Goal: Navigation & Orientation: Find specific page/section

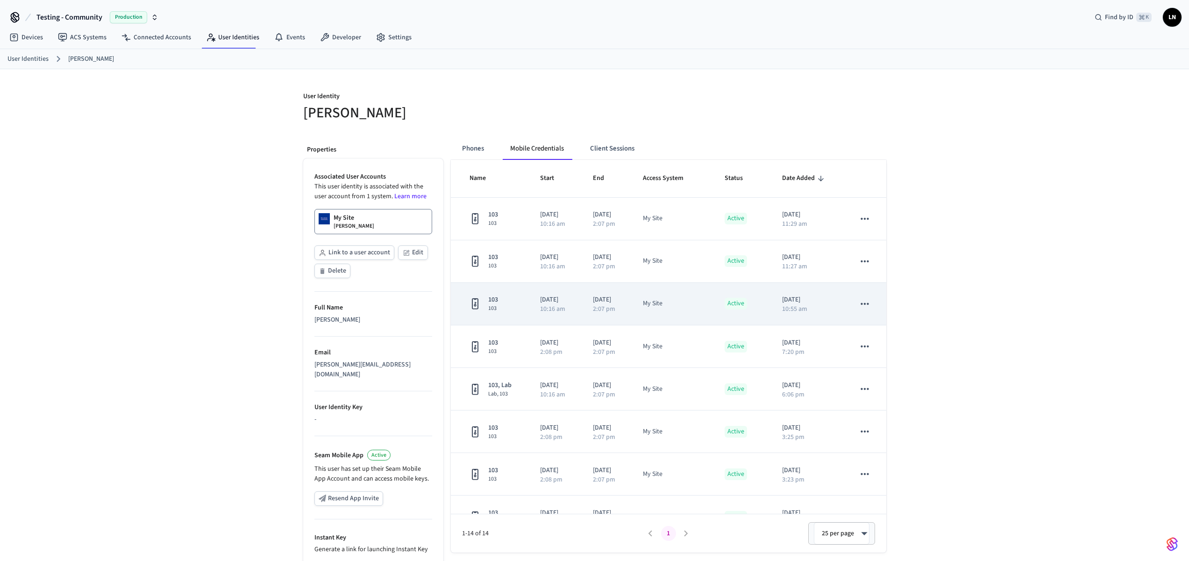
click at [637, 302] on td "My Site" at bounding box center [673, 304] width 82 height 43
click at [844, 308] on td "sticky table" at bounding box center [865, 304] width 42 height 43
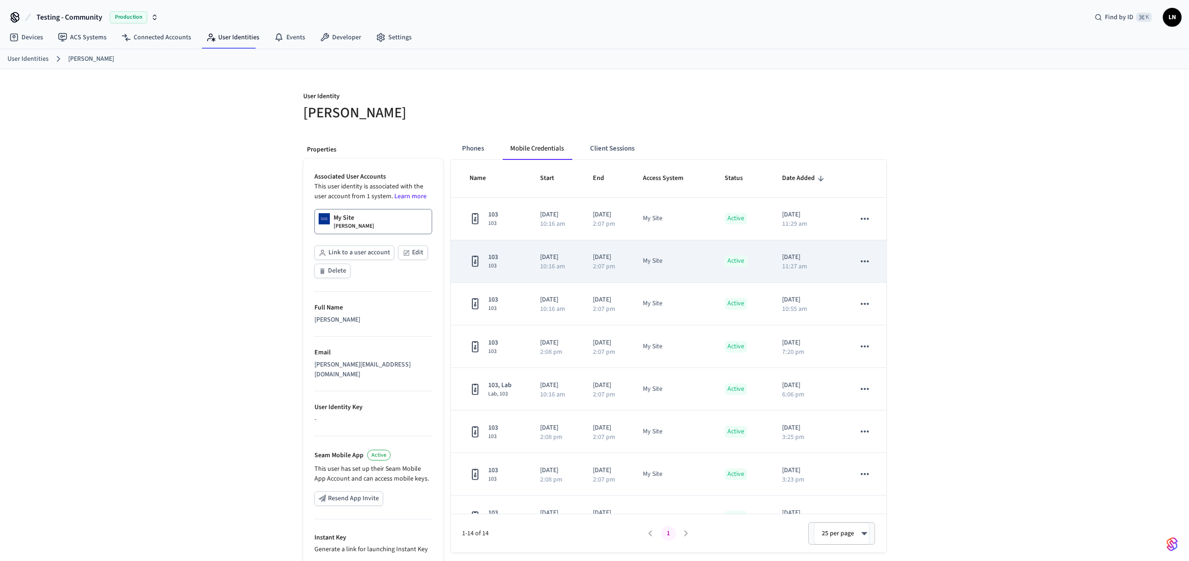
click at [666, 251] on td "My Site" at bounding box center [673, 261] width 82 height 43
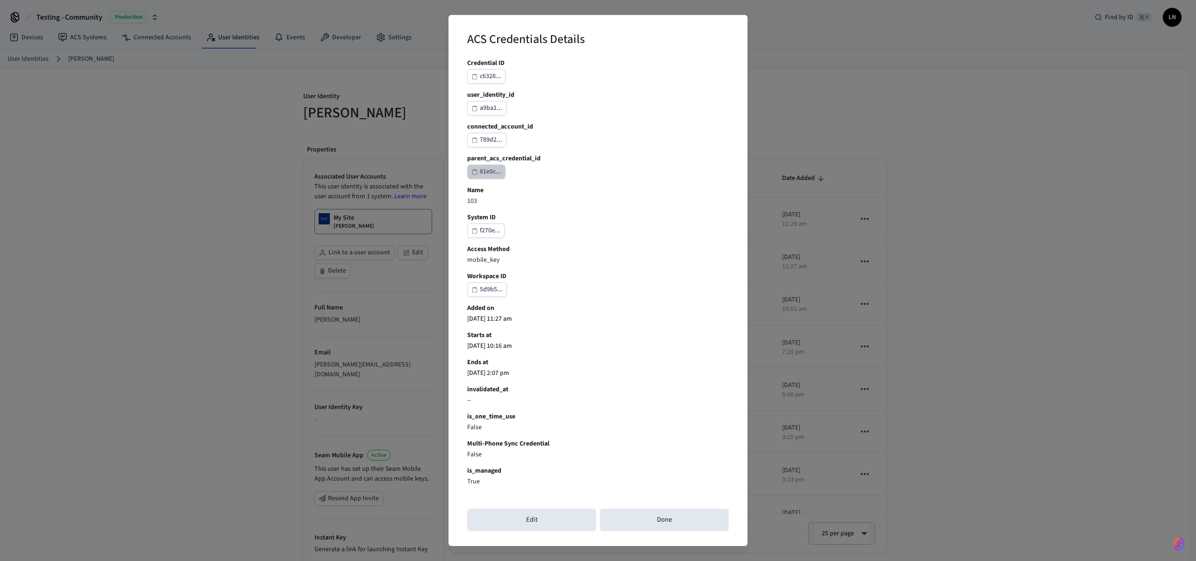
click at [496, 172] on div "81e0c..." at bounding box center [490, 172] width 21 height 12
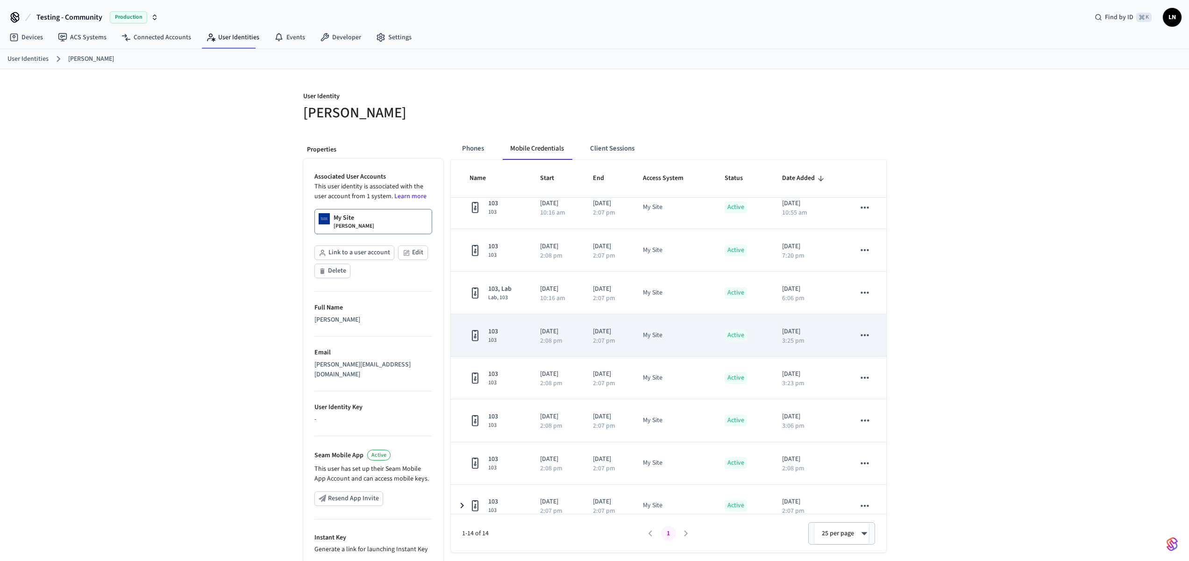
scroll to position [280, 0]
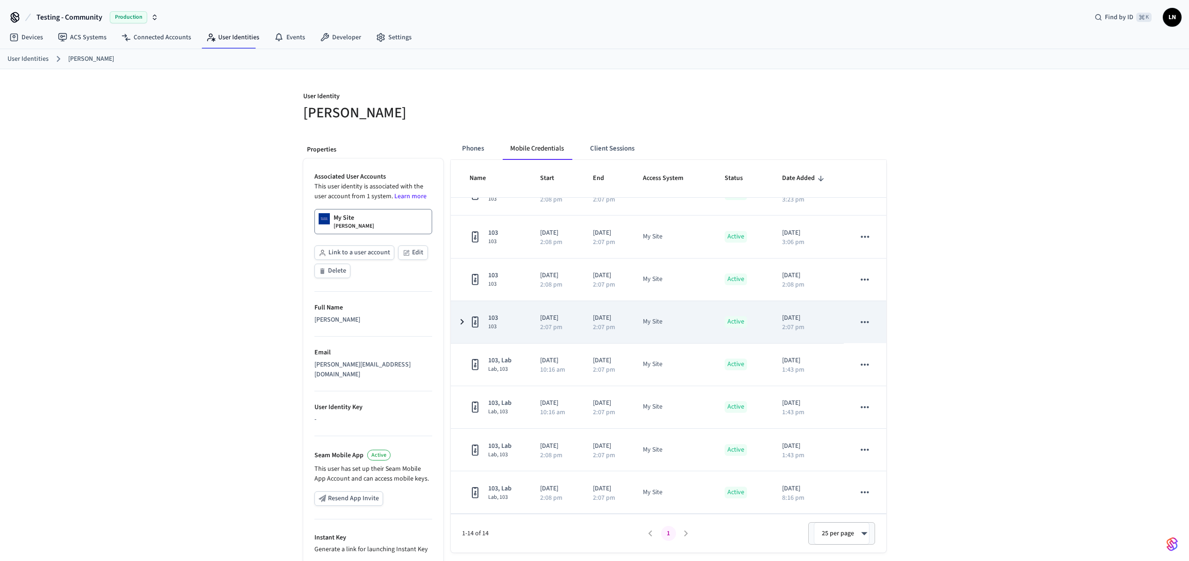
click at [463, 323] on icon "sticky table" at bounding box center [462, 322] width 11 height 12
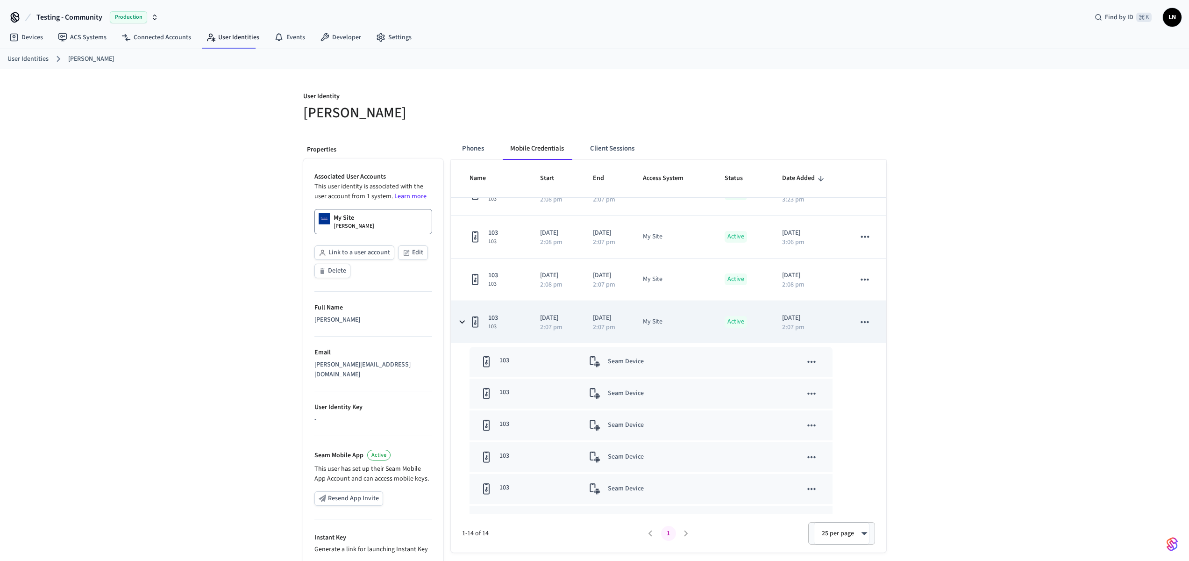
click at [859, 325] on icon "sticky table" at bounding box center [865, 322] width 12 height 12
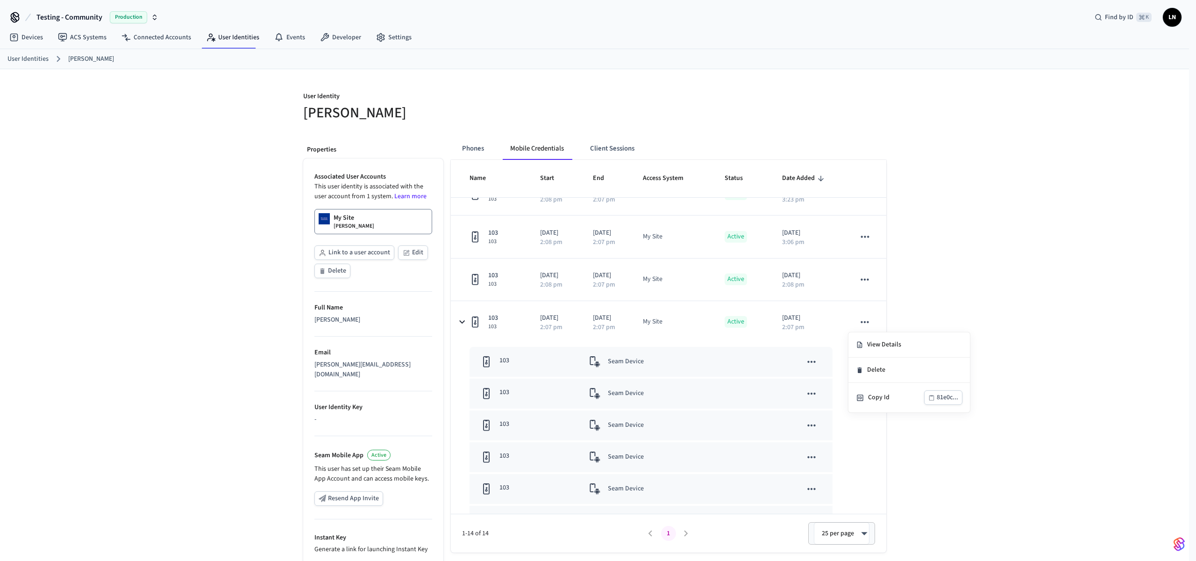
click at [725, 321] on div at bounding box center [598, 280] width 1196 height 561
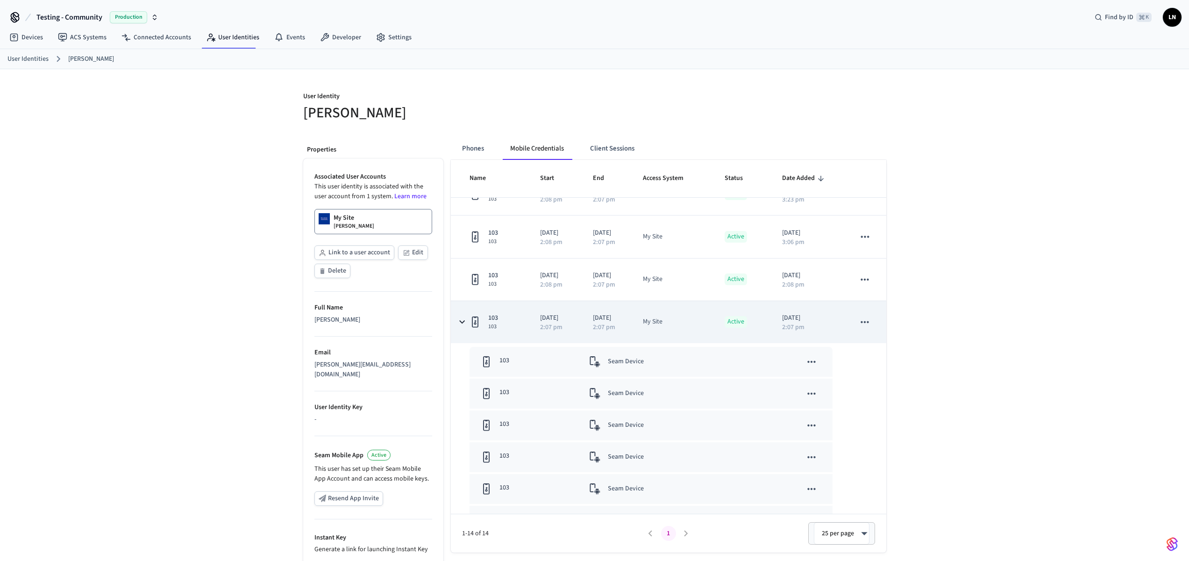
click at [703, 327] on td "My Site" at bounding box center [673, 322] width 82 height 42
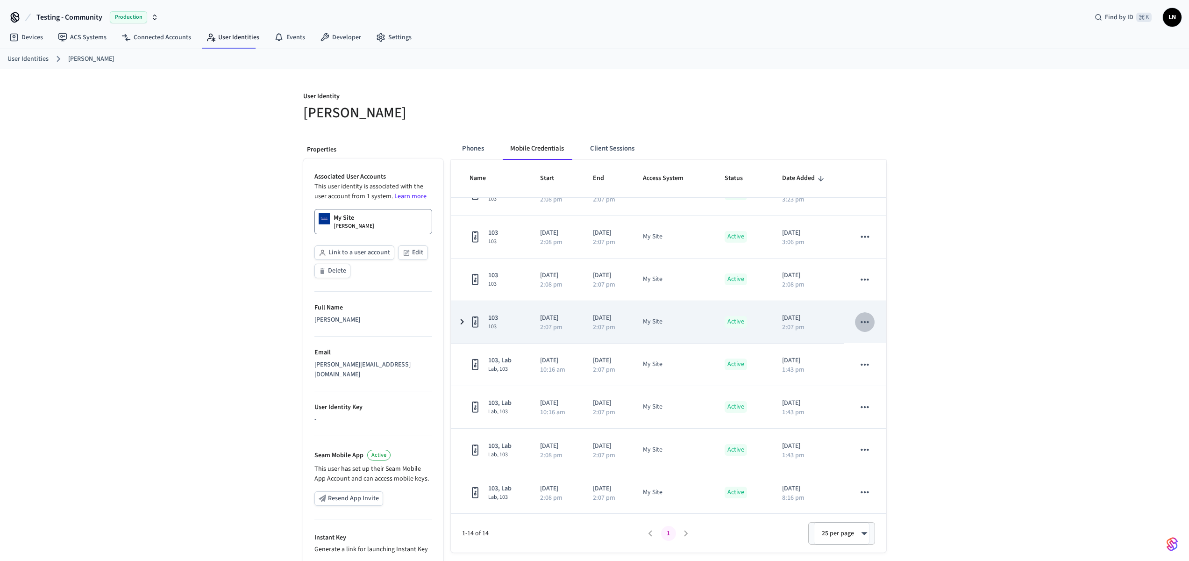
click at [859, 318] on icon "sticky table" at bounding box center [865, 322] width 12 height 12
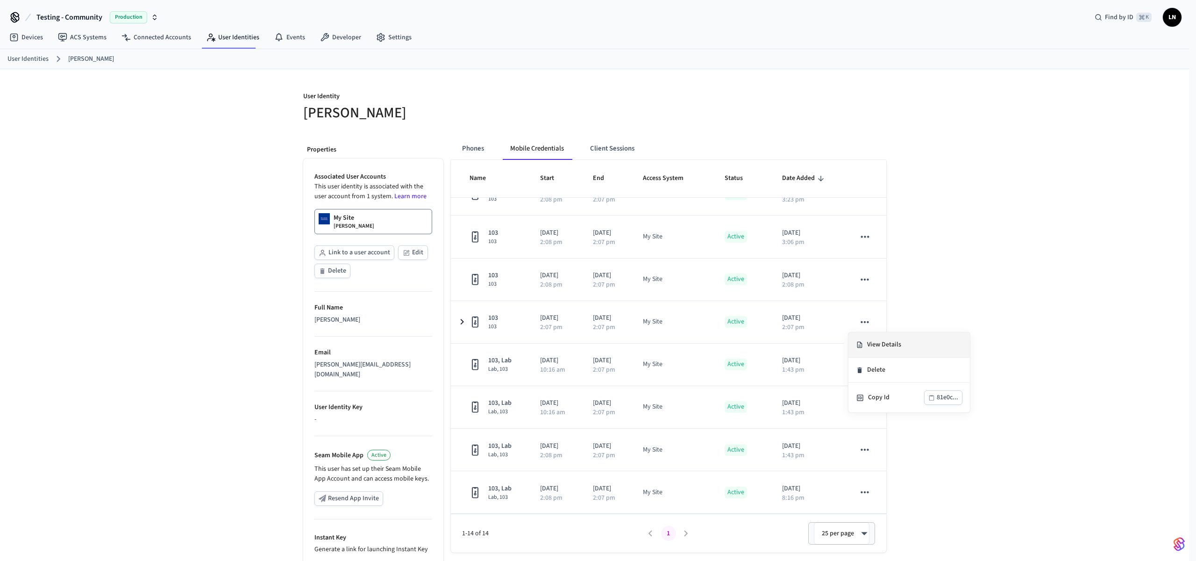
click at [856, 336] on li "View Details" at bounding box center [910, 344] width 122 height 25
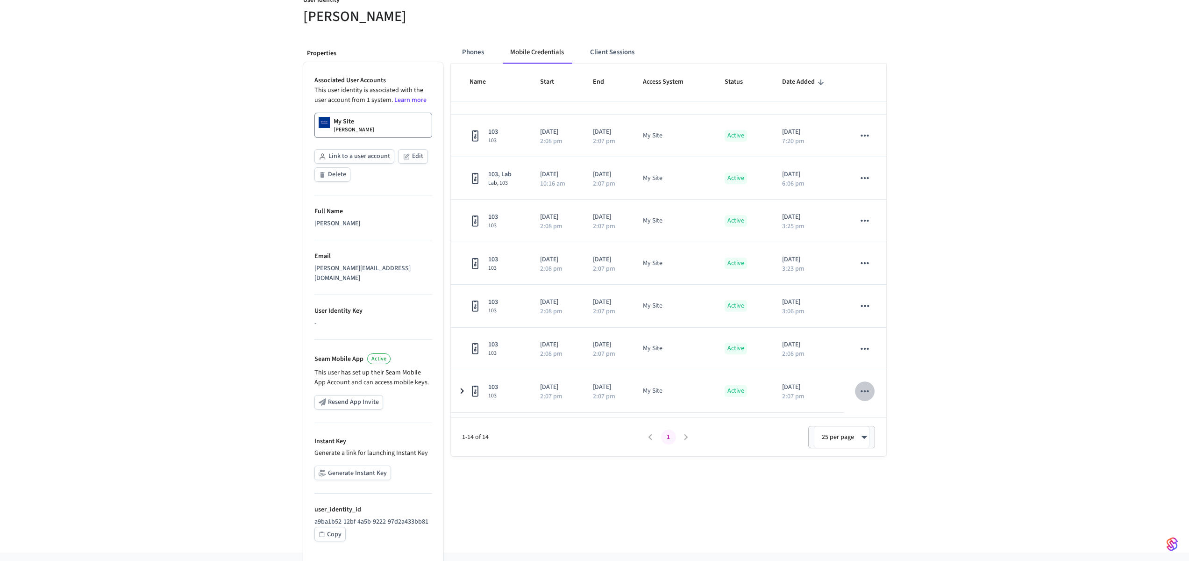
scroll to position [53, 0]
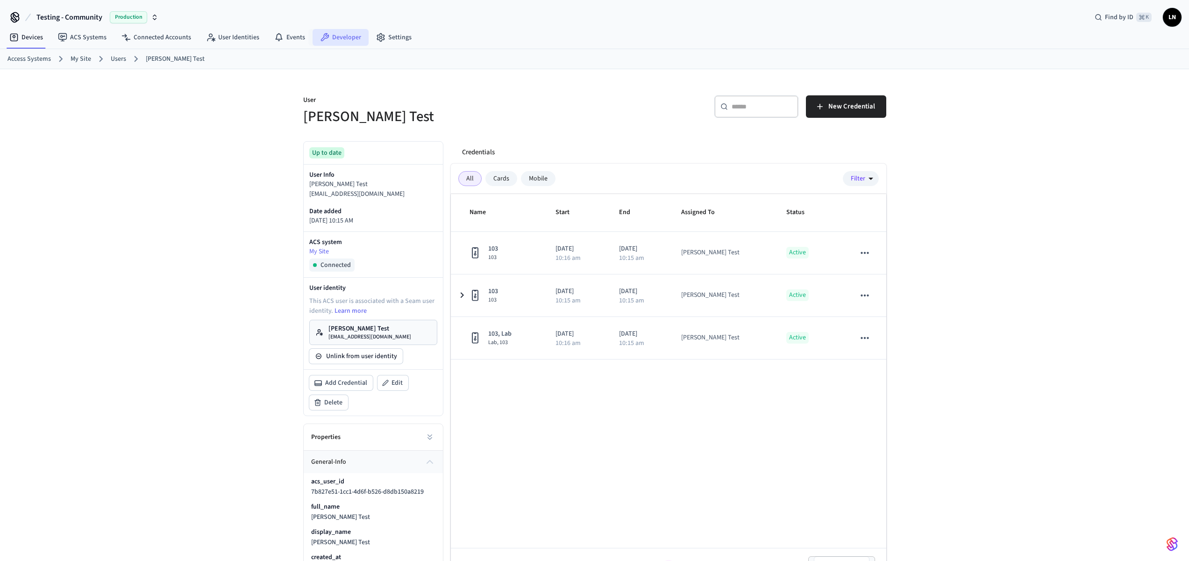
click at [325, 42] on link "Developer" at bounding box center [341, 37] width 56 height 17
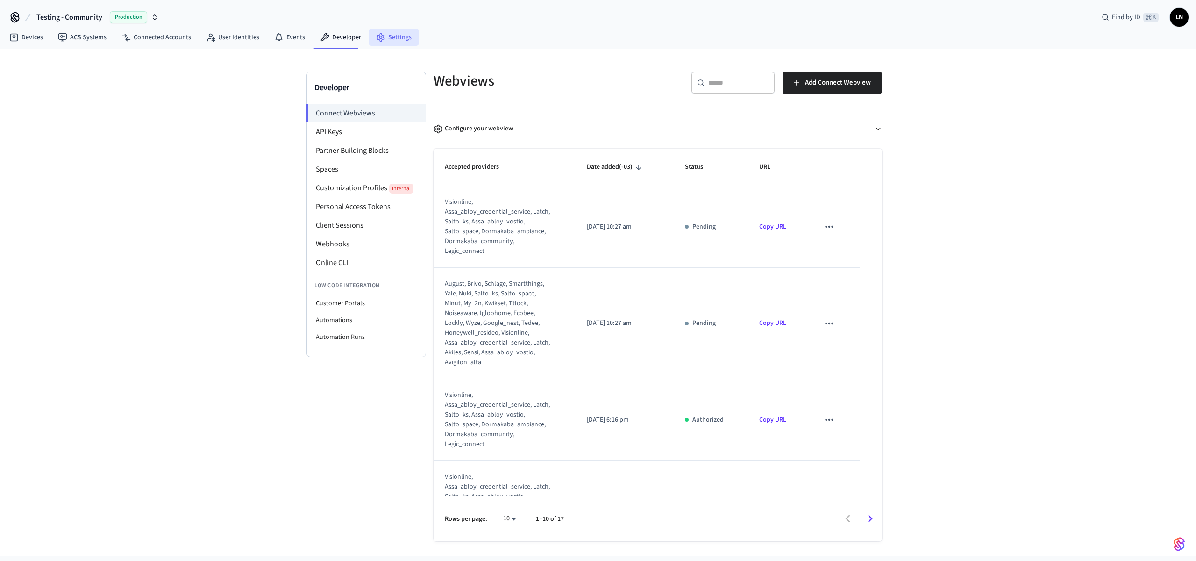
click at [376, 40] on icon at bounding box center [380, 37] width 9 height 9
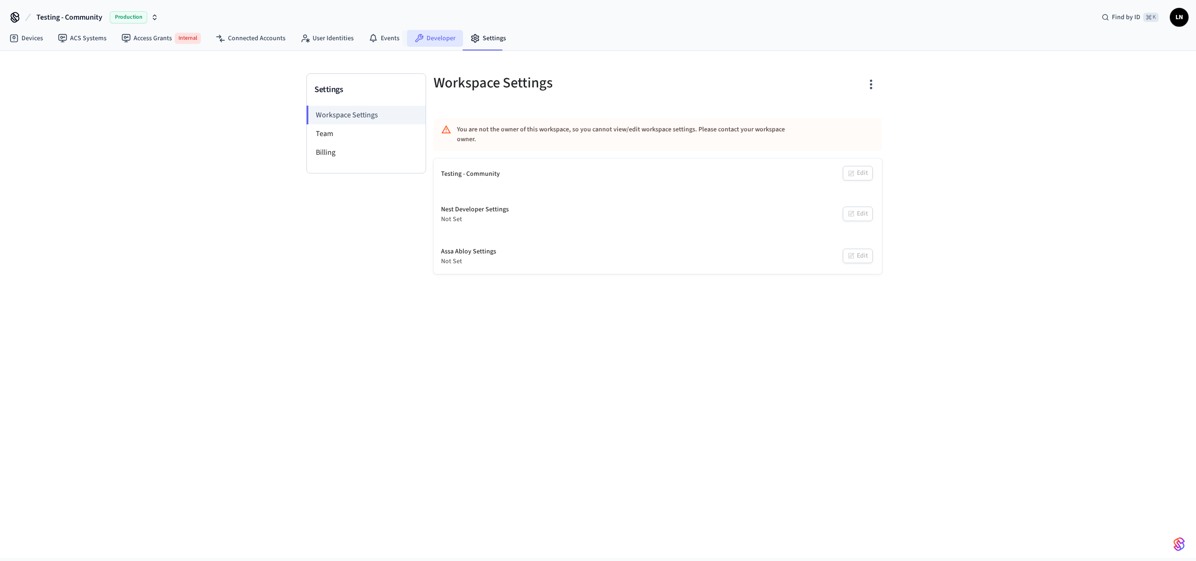
click at [426, 37] on link "Developer" at bounding box center [435, 38] width 56 height 17
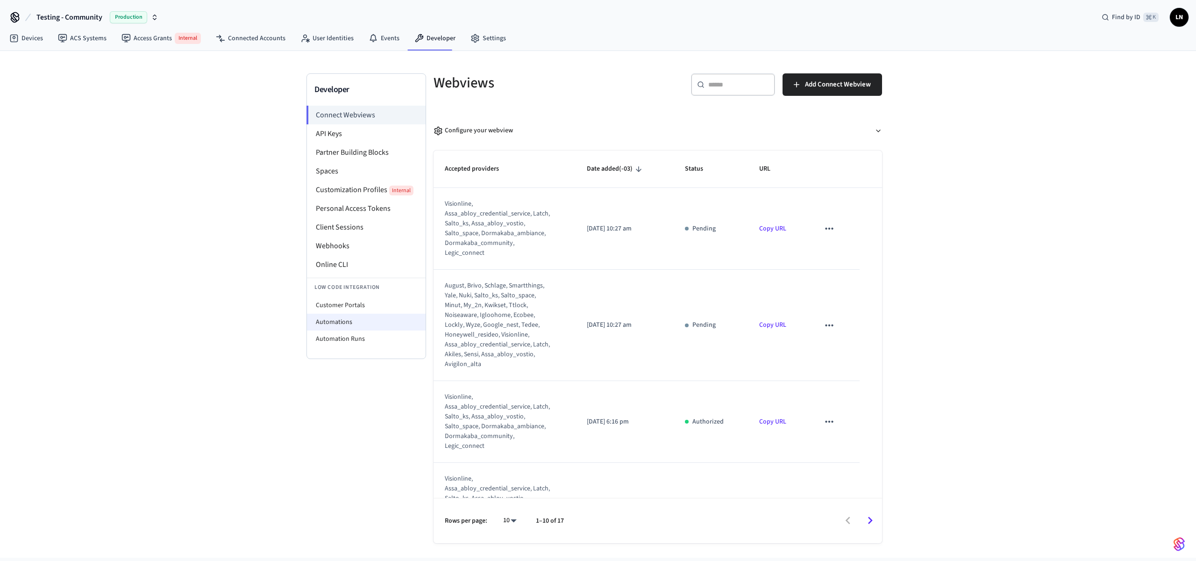
click at [372, 315] on li "Automations" at bounding box center [366, 322] width 119 height 17
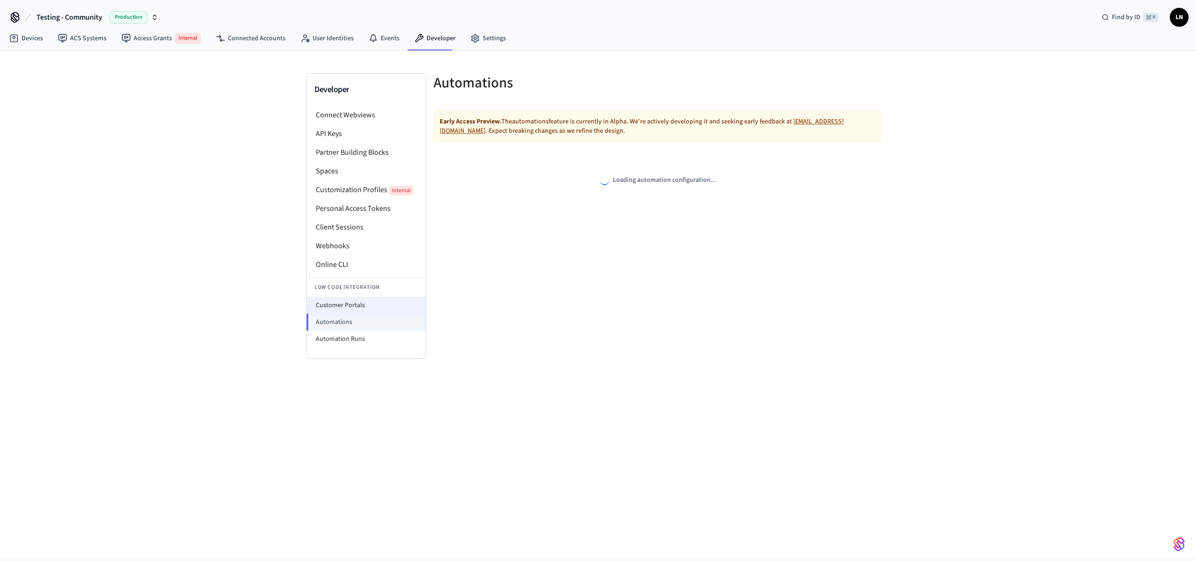
select select "**********"
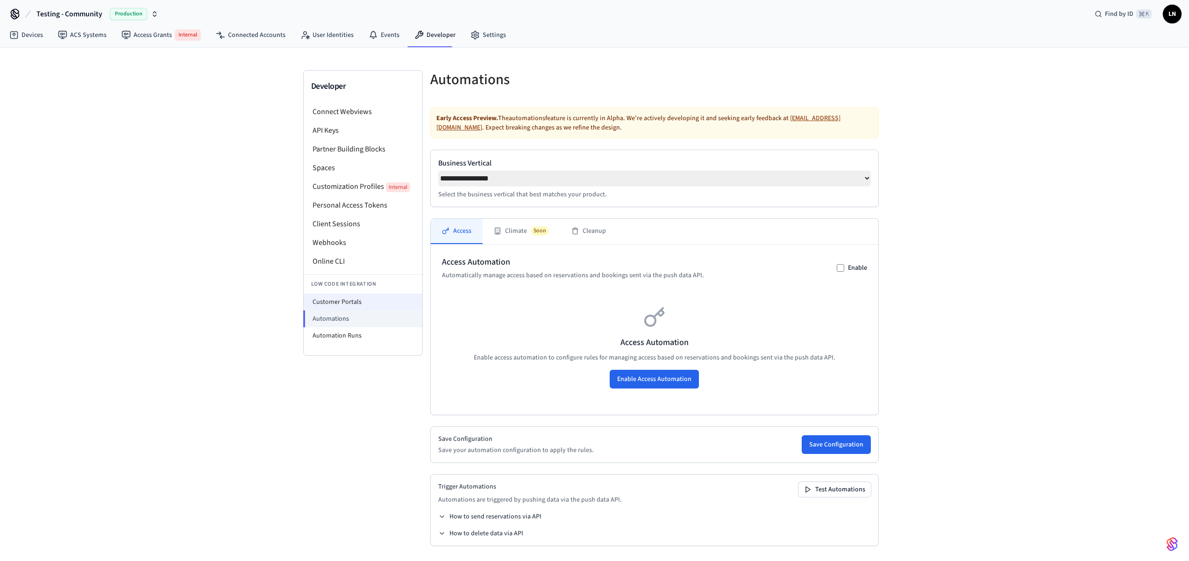
scroll to position [7, 0]
click at [351, 294] on li "Customer Portals" at bounding box center [363, 301] width 119 height 17
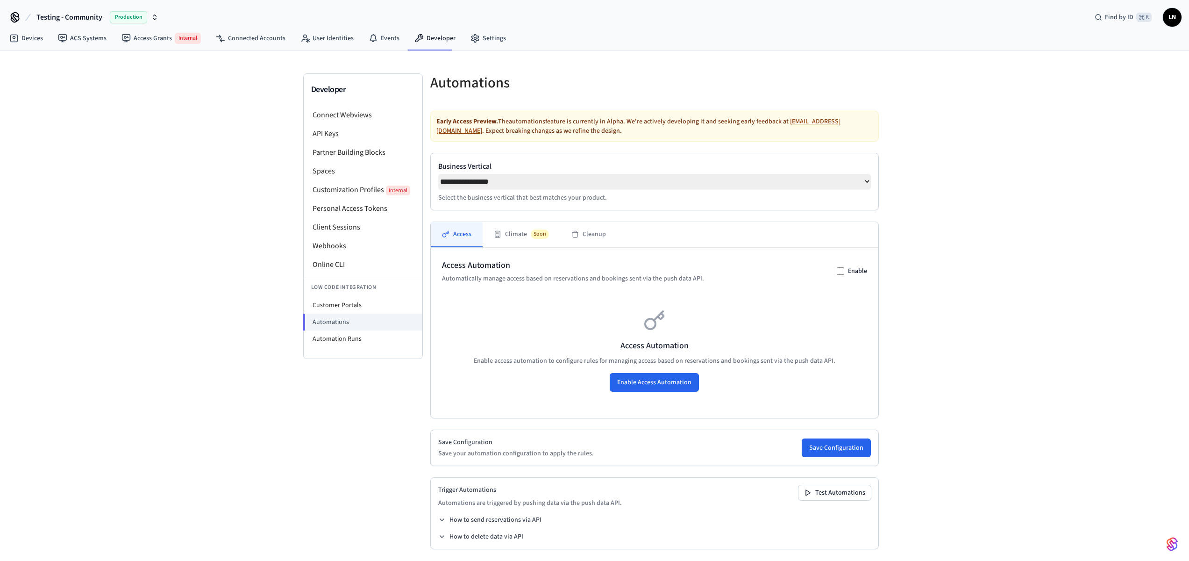
select select "**********"
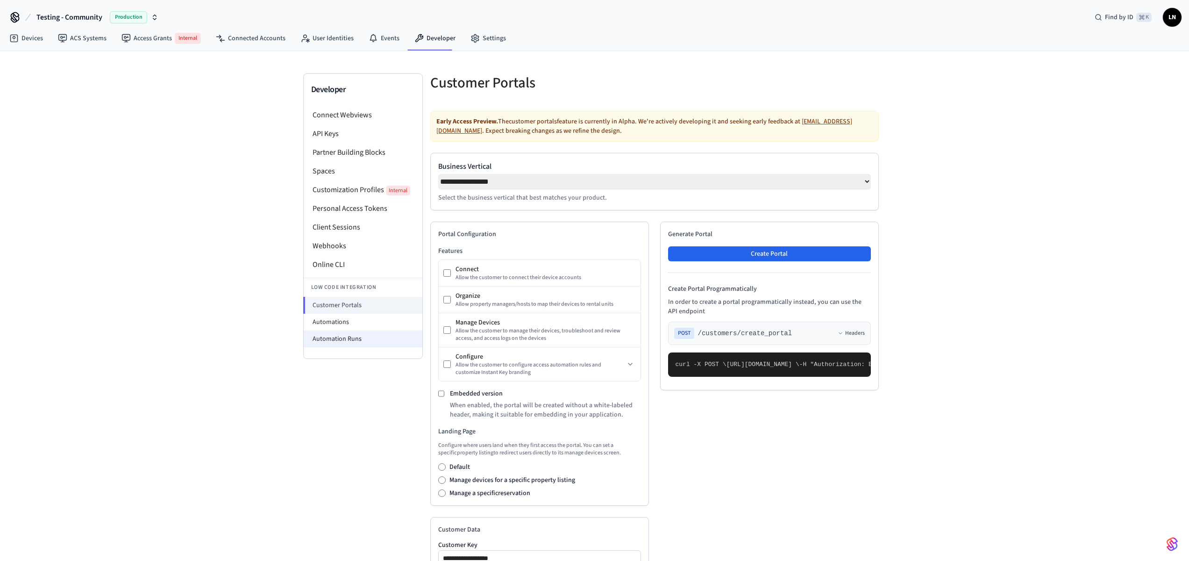
click at [368, 335] on li "Automation Runs" at bounding box center [363, 338] width 119 height 17
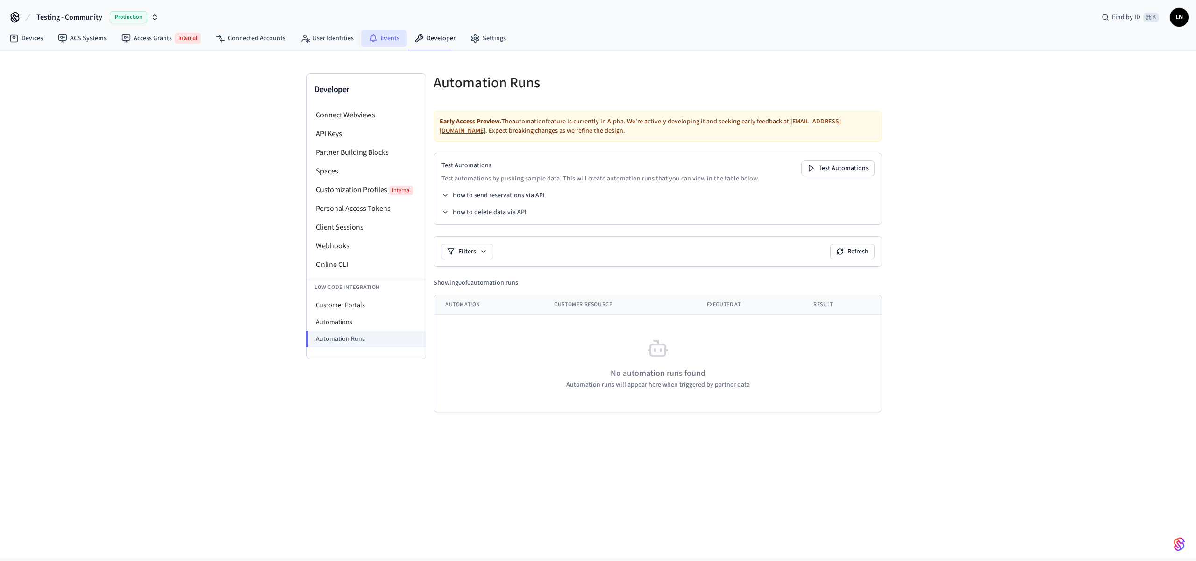
click at [363, 32] on link "Events" at bounding box center [384, 38] width 46 height 17
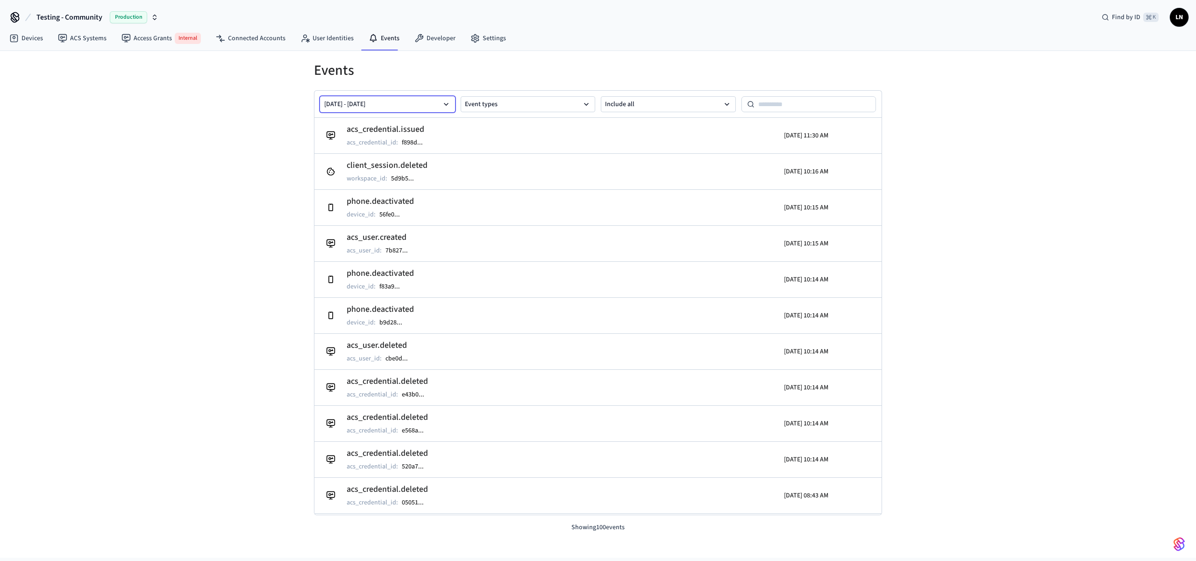
click at [422, 108] on button "Sep 10 2025 - Sep 17 2025" at bounding box center [387, 104] width 135 height 16
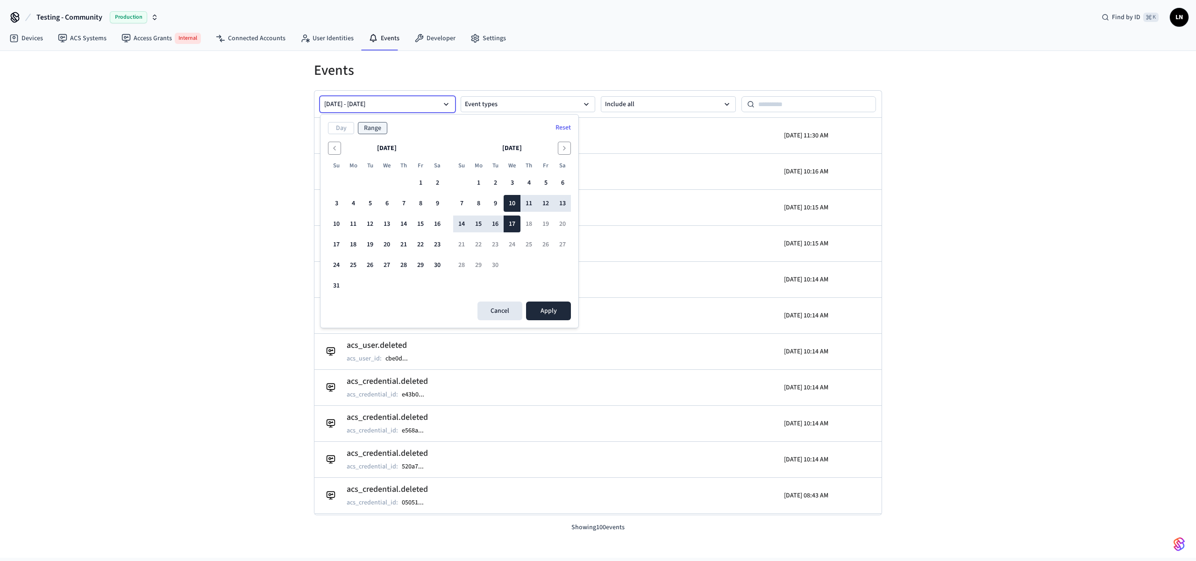
click at [422, 108] on button "Sep 10 2025 - Sep 17 2025" at bounding box center [387, 104] width 135 height 16
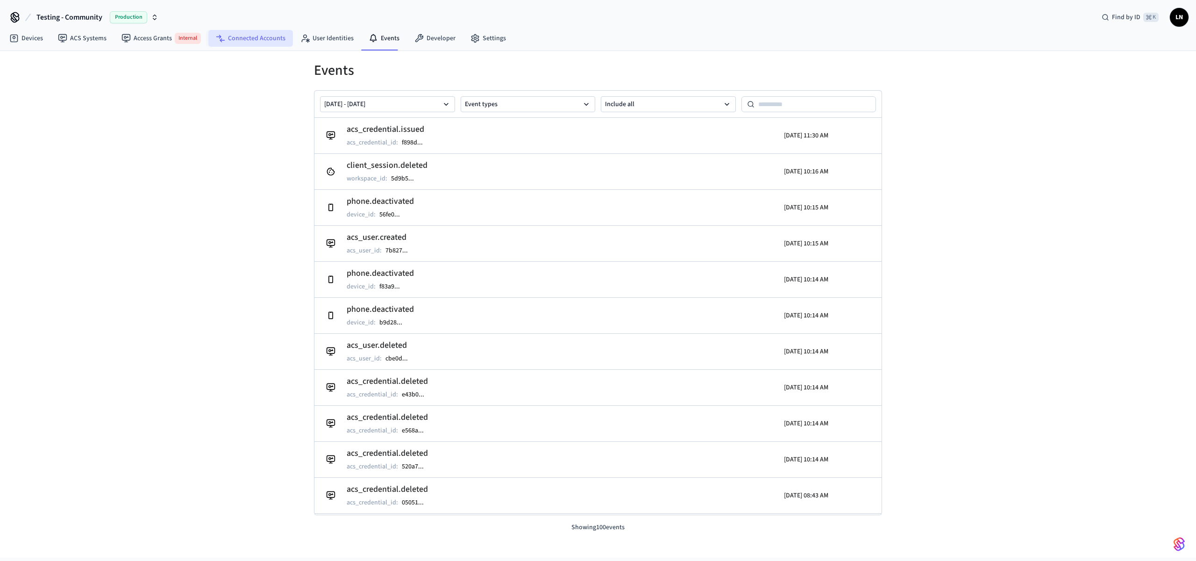
click at [260, 40] on link "Connected Accounts" at bounding box center [250, 38] width 85 height 17
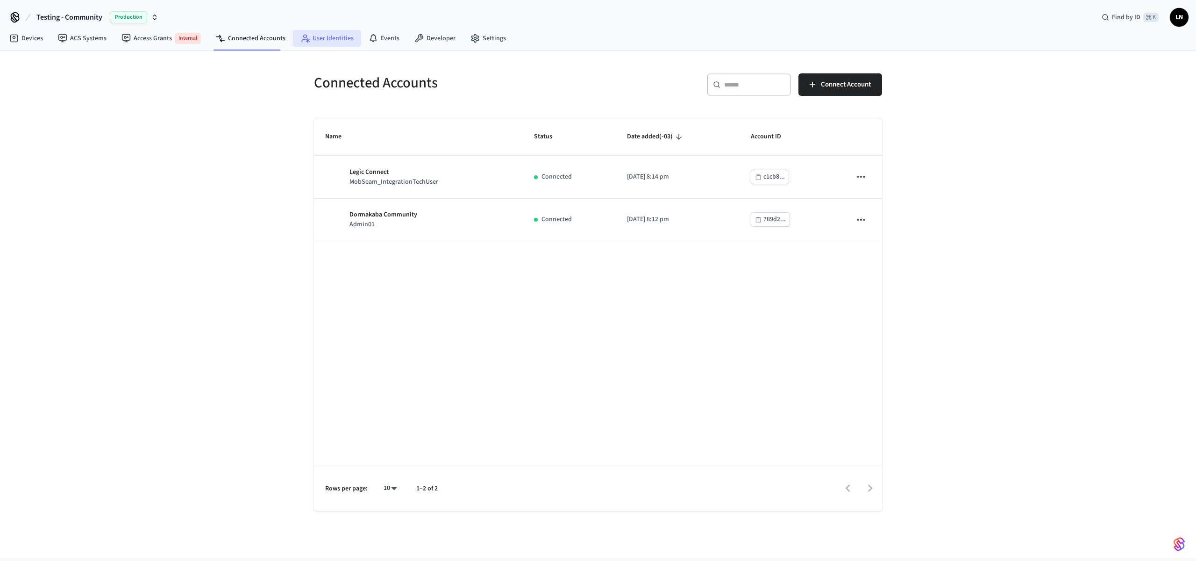
click at [334, 44] on link "User Identities" at bounding box center [327, 38] width 68 height 17
